Goal: Information Seeking & Learning: Find specific fact

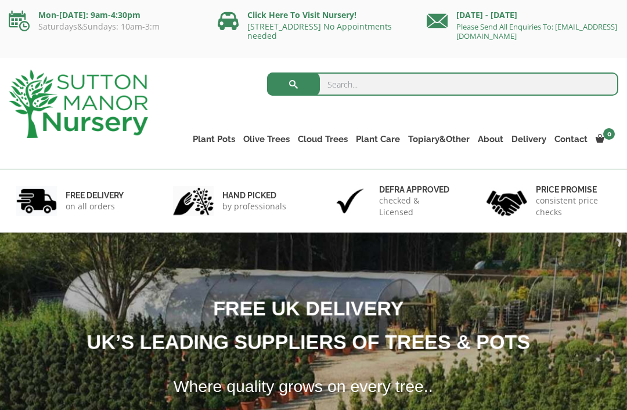
click at [354, 84] on input "search" at bounding box center [442, 84] width 351 height 23
type input "Coro I’ll"
click at [293, 84] on button "submit" at bounding box center [293, 84] width 53 height 23
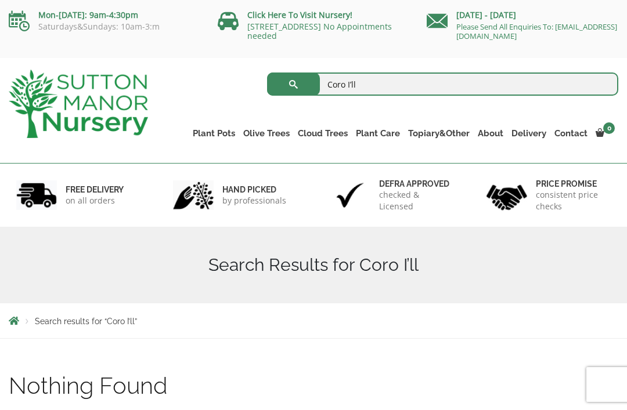
click at [372, 85] on input "Coro I’ll" at bounding box center [442, 84] width 351 height 23
type input "Coron"
click at [383, 93] on input "Coronilla" at bounding box center [442, 84] width 351 height 23
type input "Coronilla Glauca citrins"
click at [293, 84] on button "submit" at bounding box center [293, 84] width 53 height 23
